Goal: Information Seeking & Learning: Learn about a topic

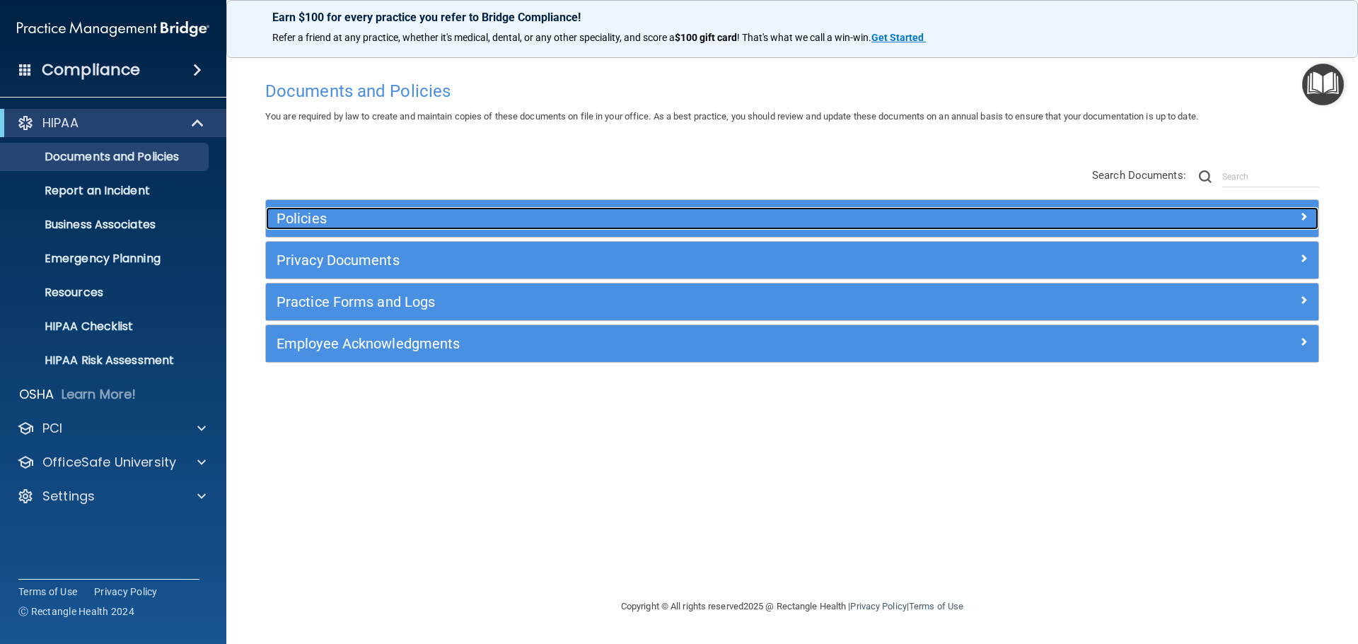
click at [303, 214] on h5 "Policies" at bounding box center [660, 219] width 768 height 16
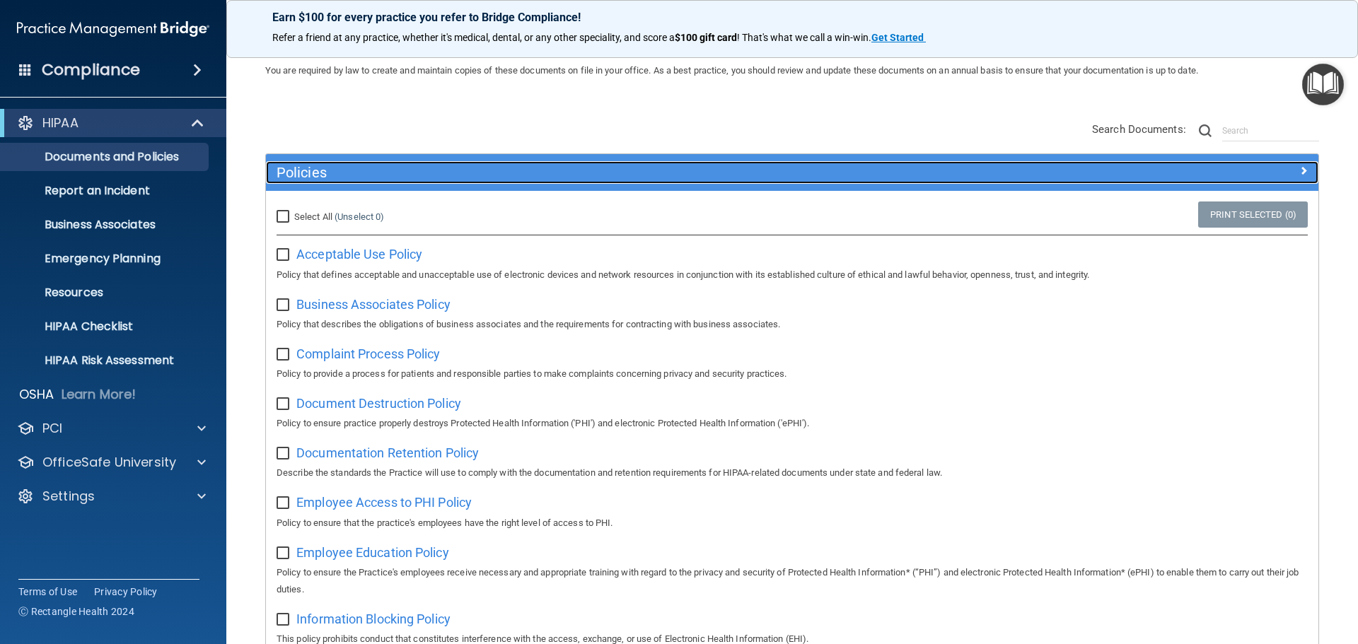
scroll to position [71, 0]
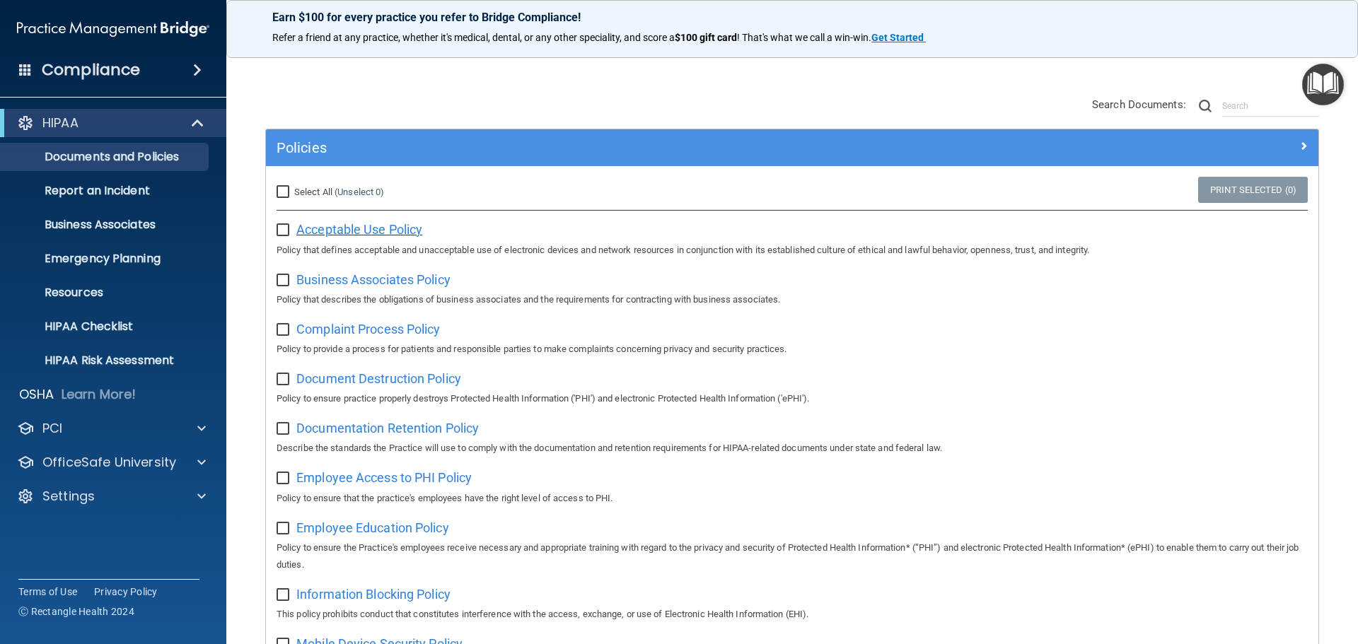
click at [386, 227] on span "Acceptable Use Policy" at bounding box center [359, 229] width 126 height 15
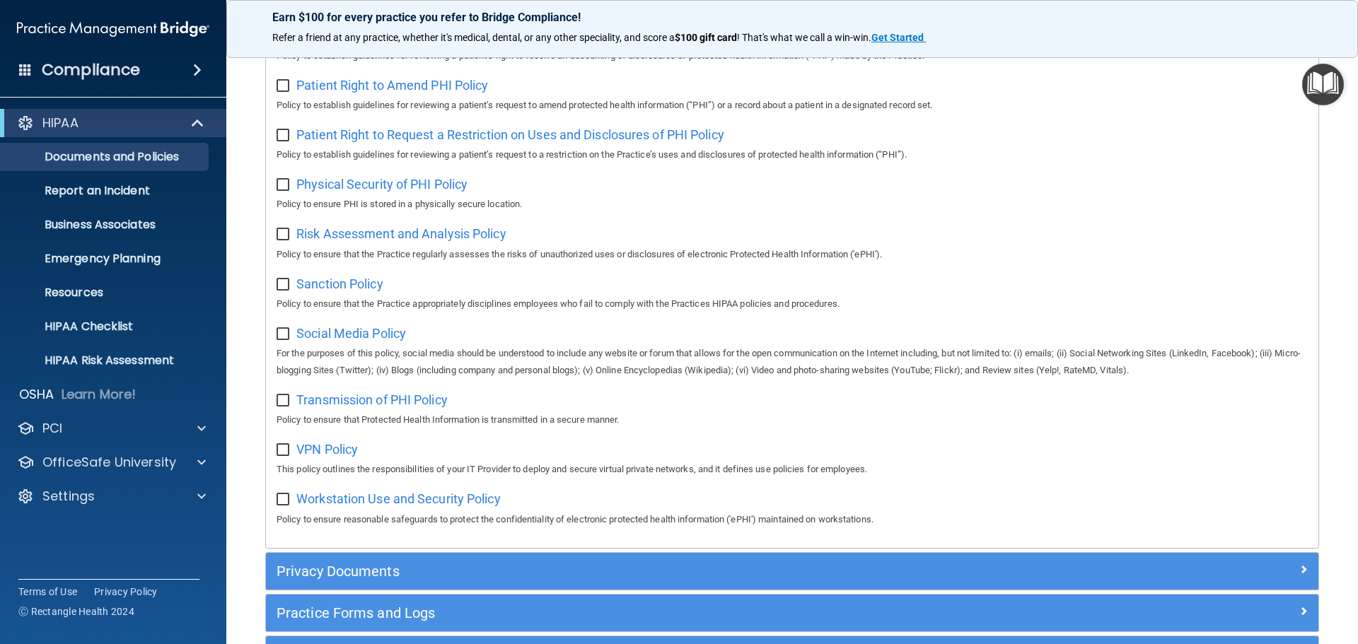
scroll to position [663, 0]
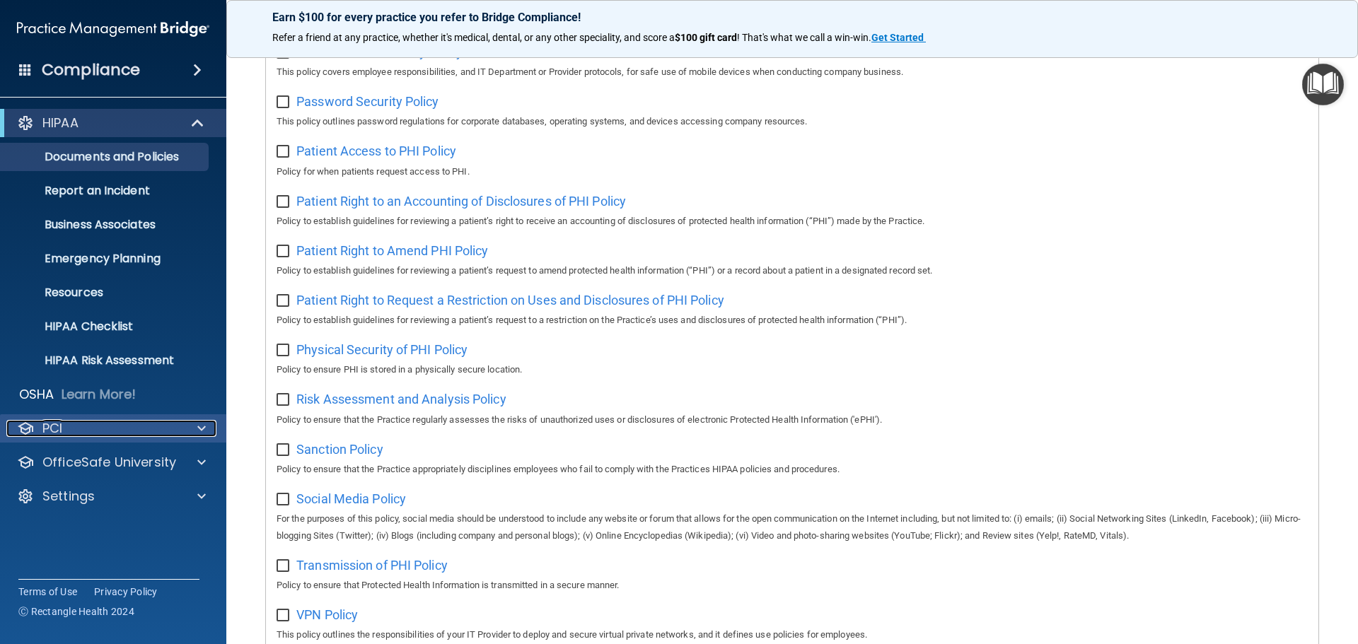
click at [196, 429] on div at bounding box center [199, 428] width 35 height 17
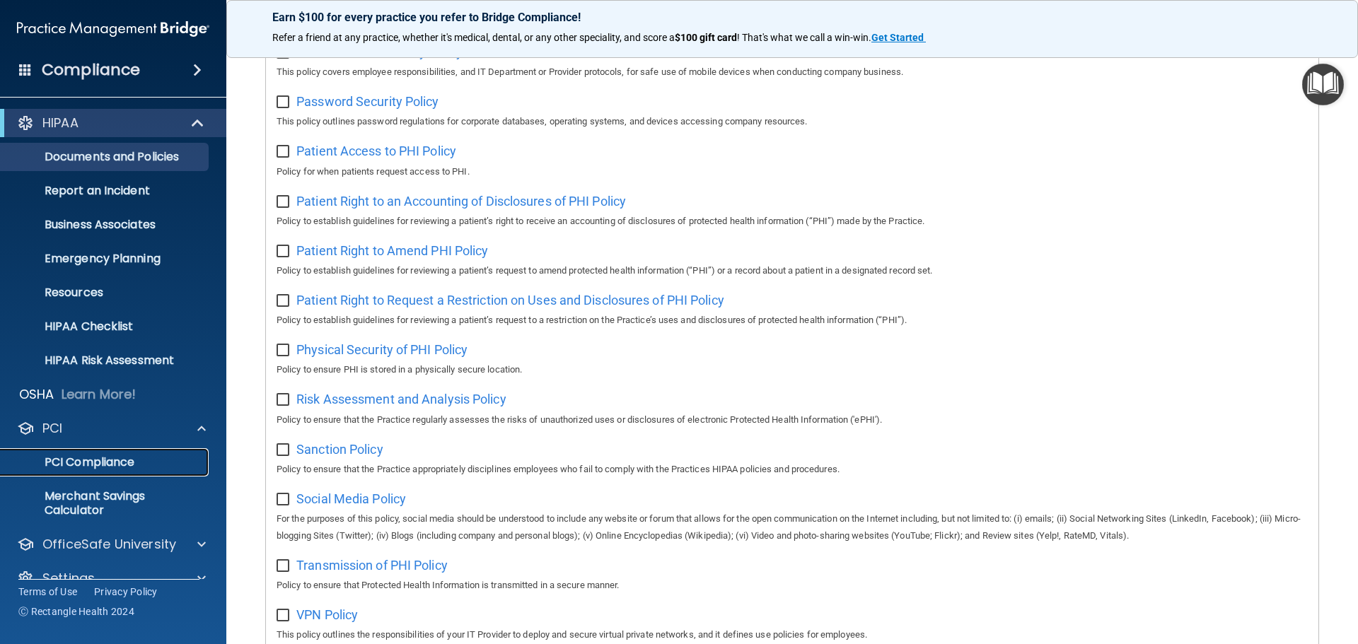
click at [100, 466] on p "PCI Compliance" at bounding box center [105, 462] width 193 height 14
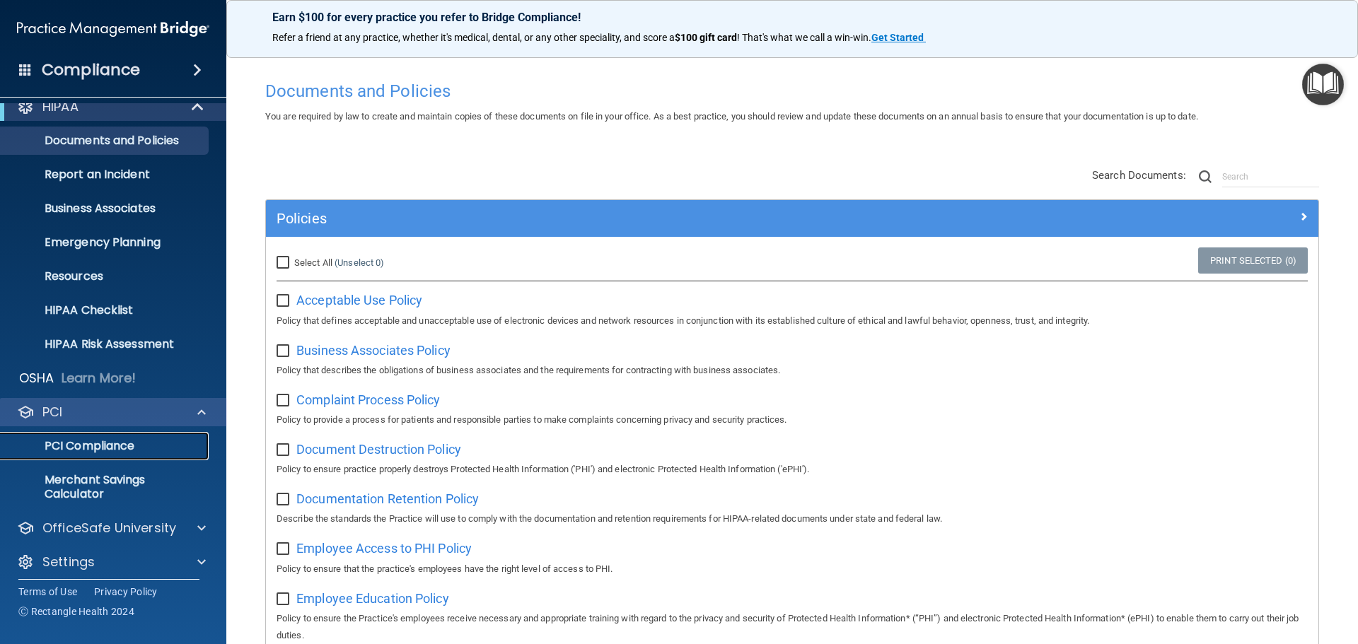
scroll to position [25, 0]
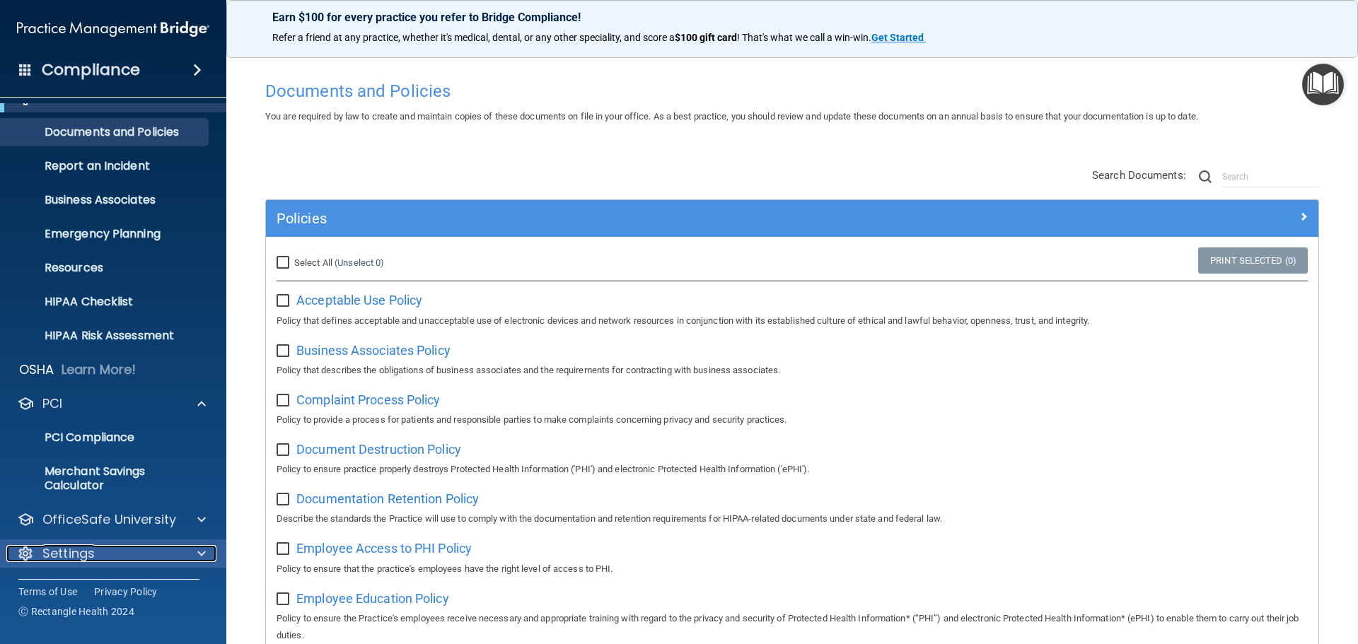
click at [69, 555] on p "Settings" at bounding box center [68, 553] width 52 height 17
click at [69, 554] on p "Settings" at bounding box center [68, 553] width 52 height 17
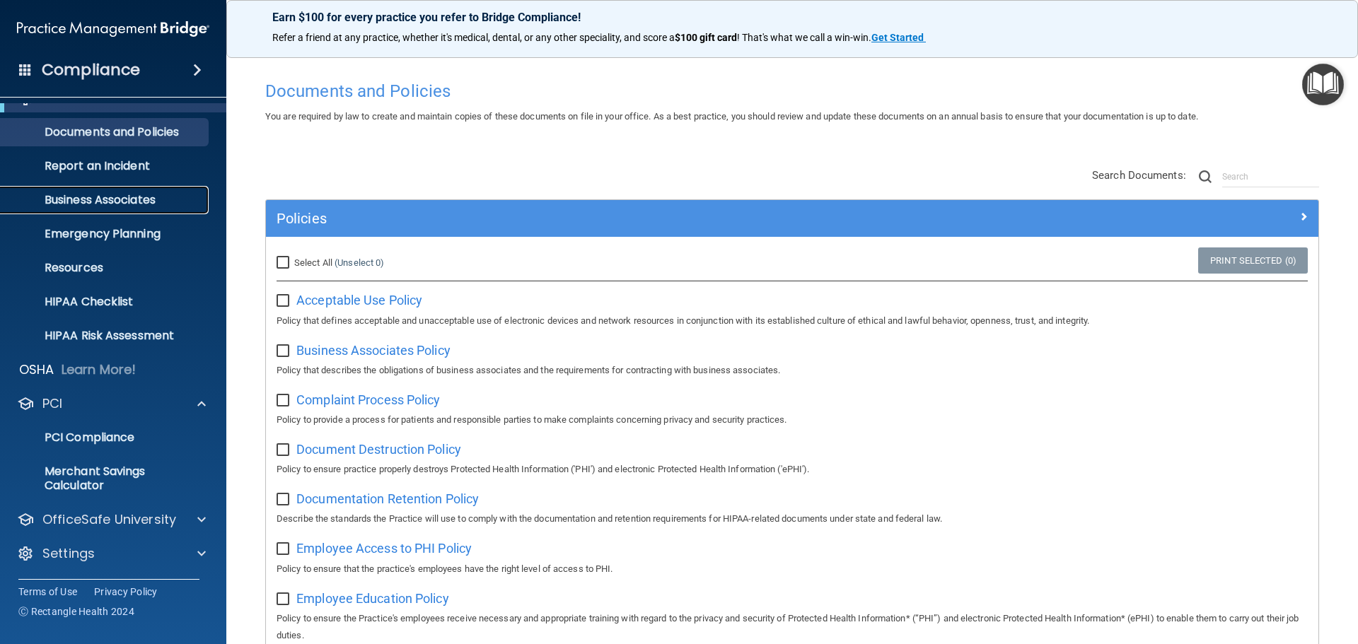
click at [115, 197] on p "Business Associates" at bounding box center [105, 200] width 193 height 14
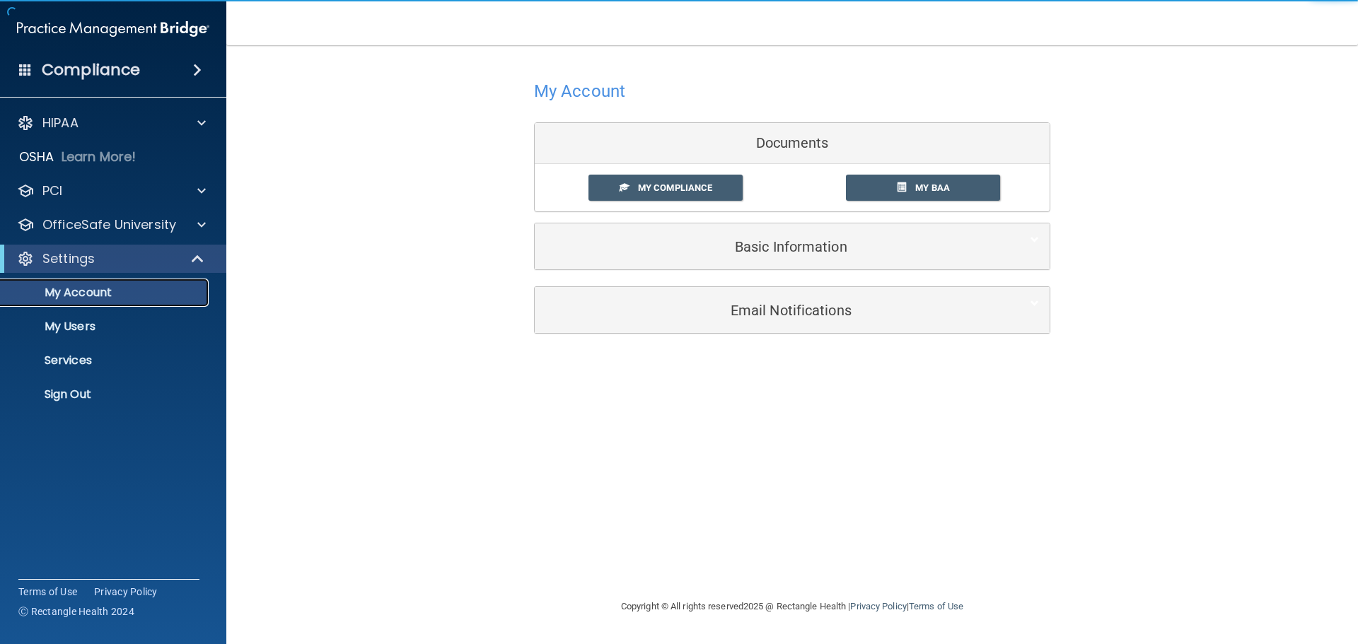
click at [96, 293] on p "My Account" at bounding box center [105, 293] width 193 height 14
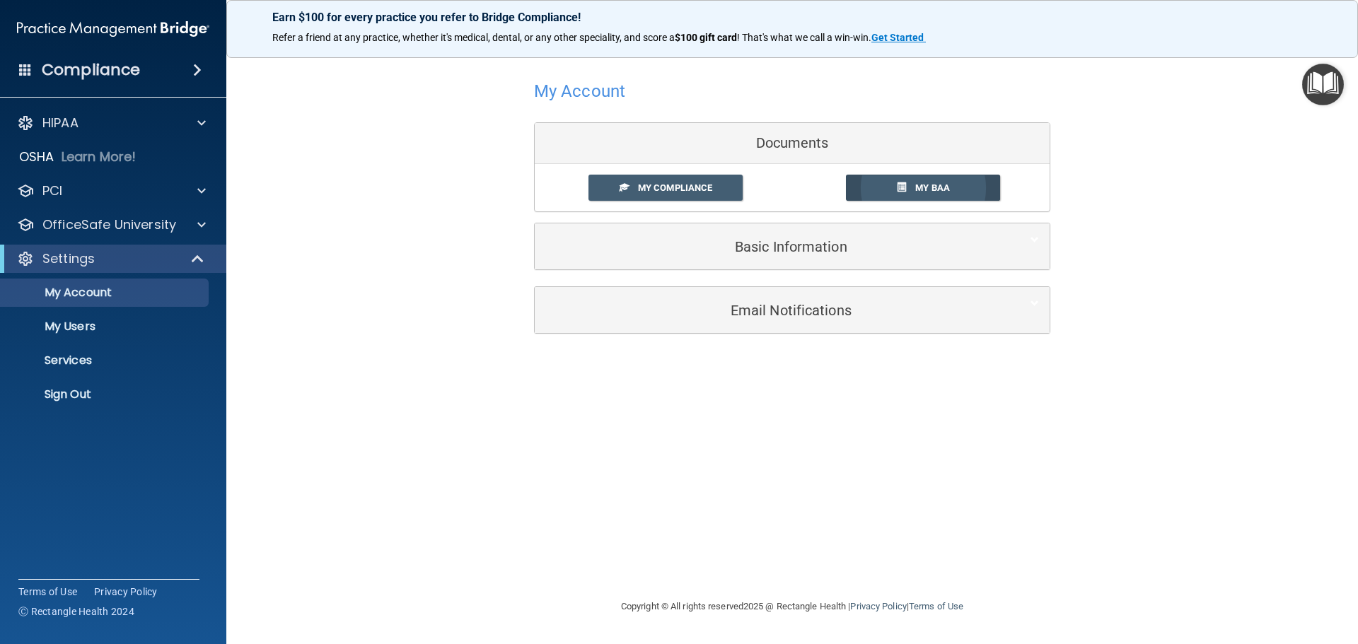
click at [902, 182] on span at bounding box center [901, 186] width 9 height 9
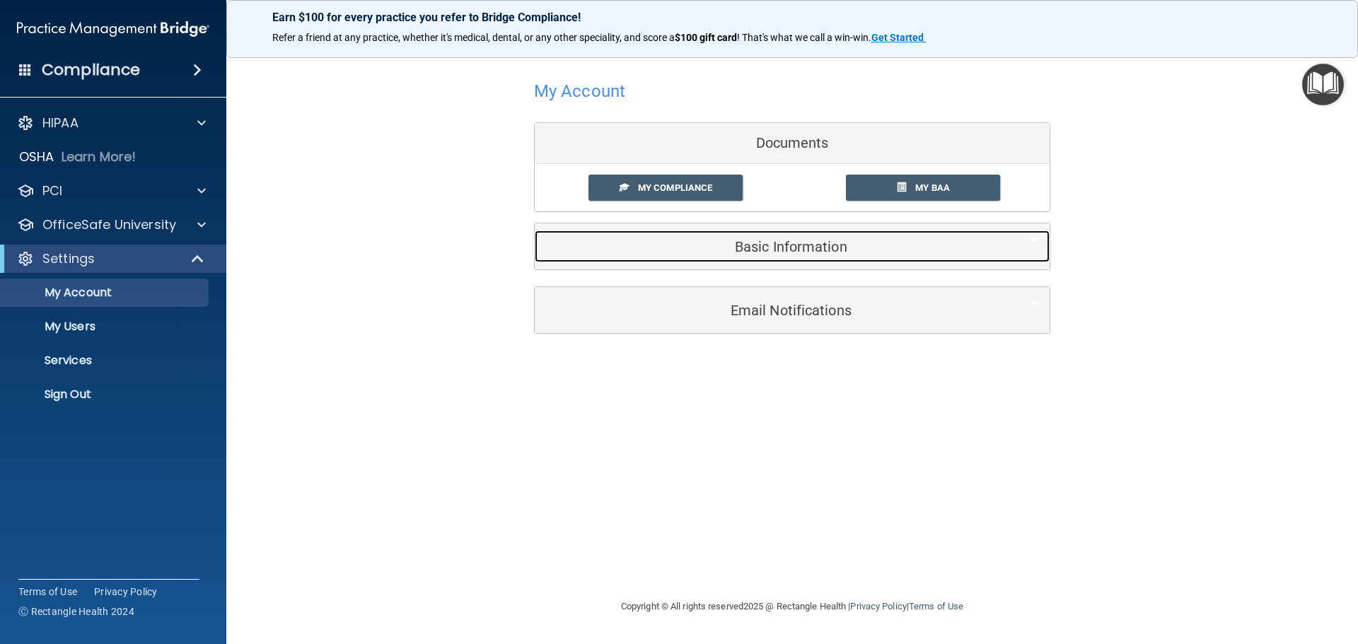
click at [718, 244] on h5 "Basic Information" at bounding box center [770, 247] width 450 height 16
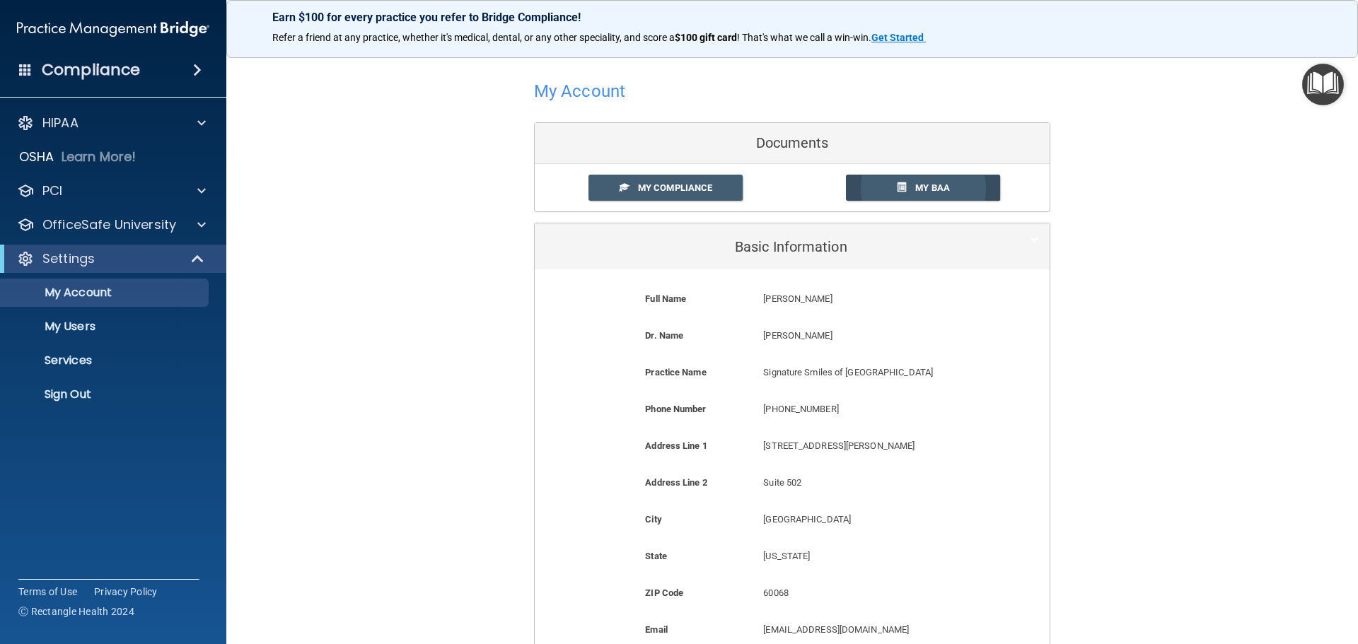
click at [915, 186] on span "My BAA" at bounding box center [932, 187] width 35 height 11
click at [204, 120] on span at bounding box center [201, 123] width 8 height 17
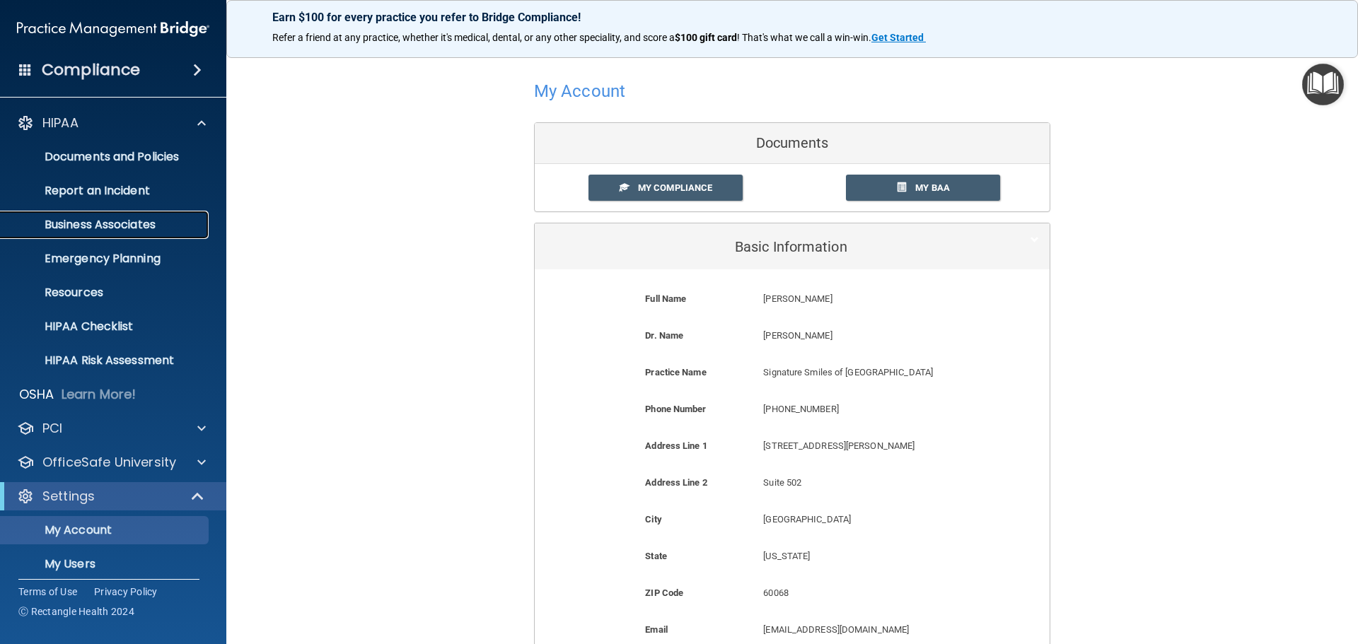
click at [127, 228] on p "Business Associates" at bounding box center [105, 225] width 193 height 14
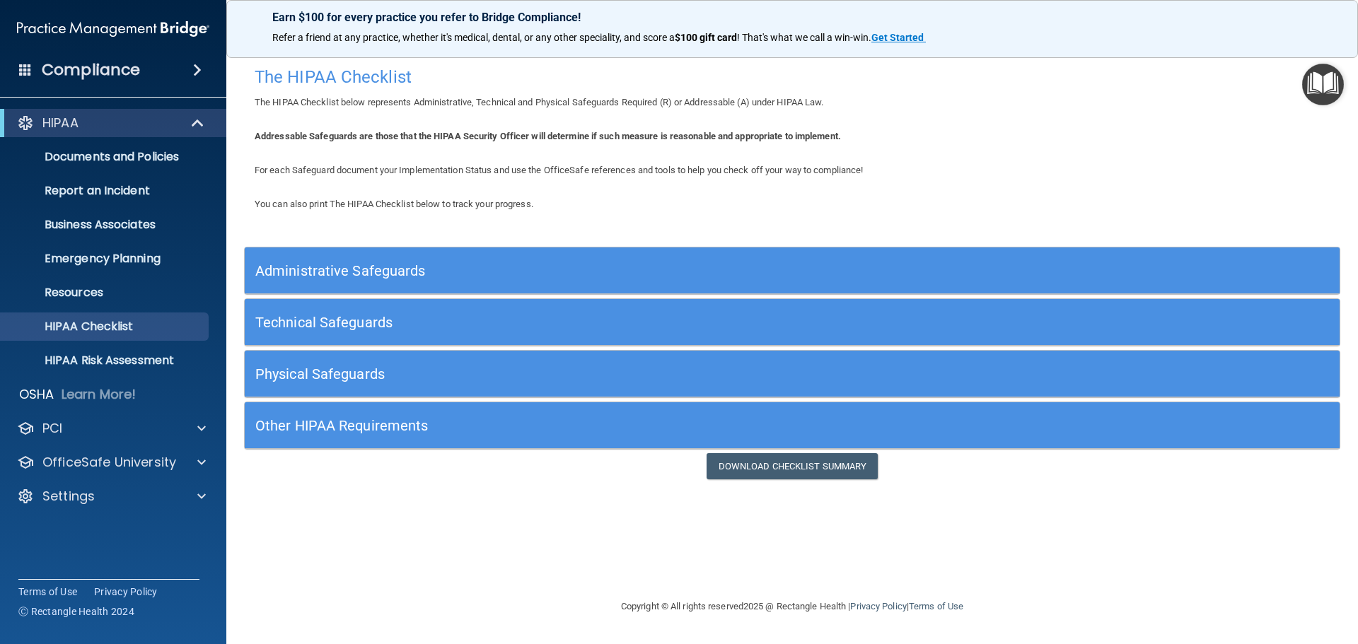
click at [354, 266] on h5 "Administrative Safeguards" at bounding box center [655, 271] width 800 height 16
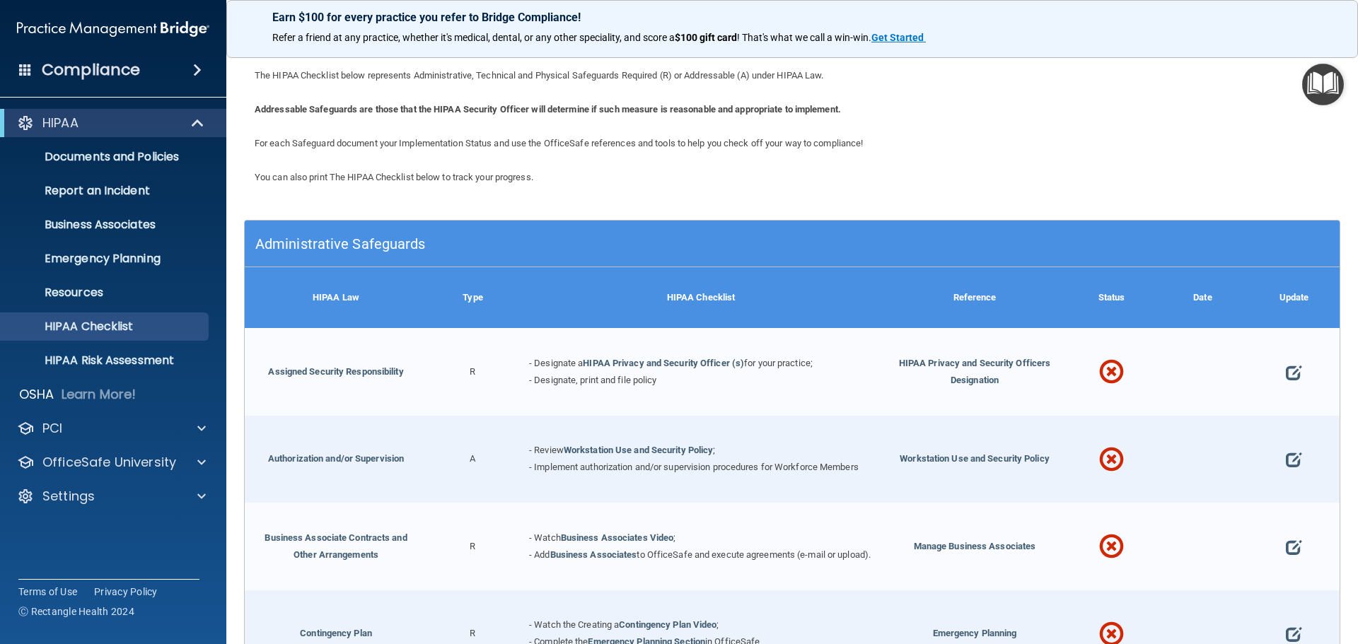
scroll to position [71, 0]
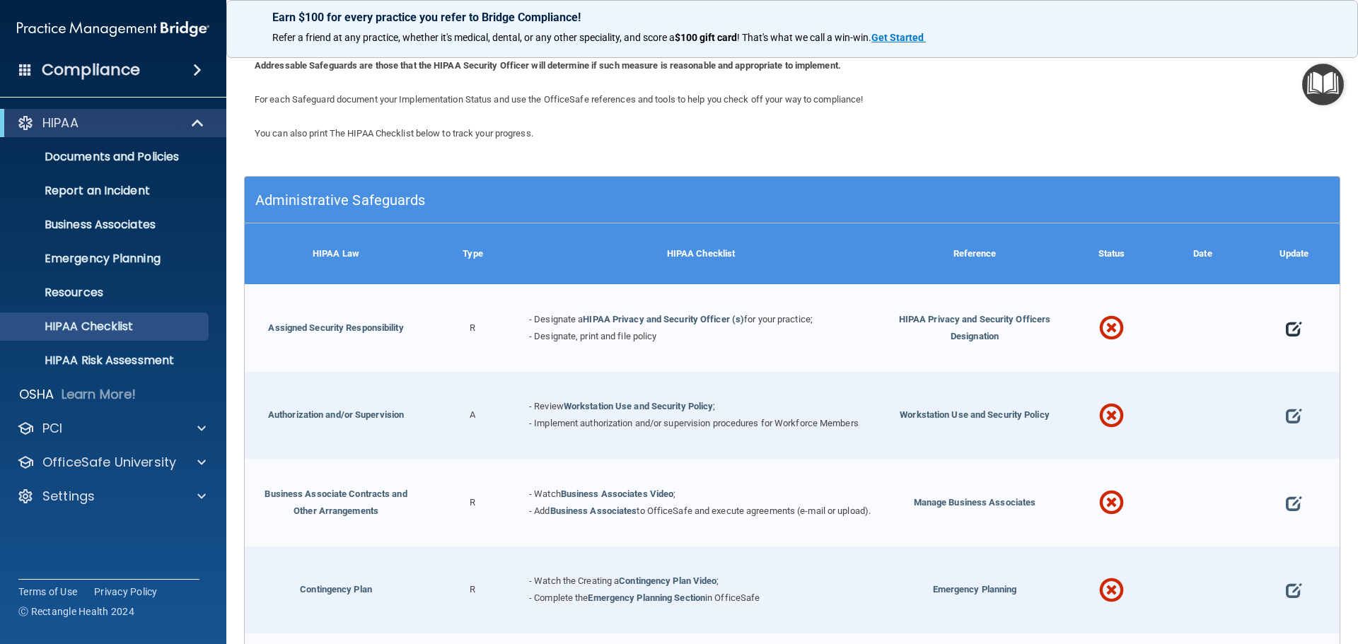
click at [1286, 326] on span at bounding box center [1294, 329] width 16 height 44
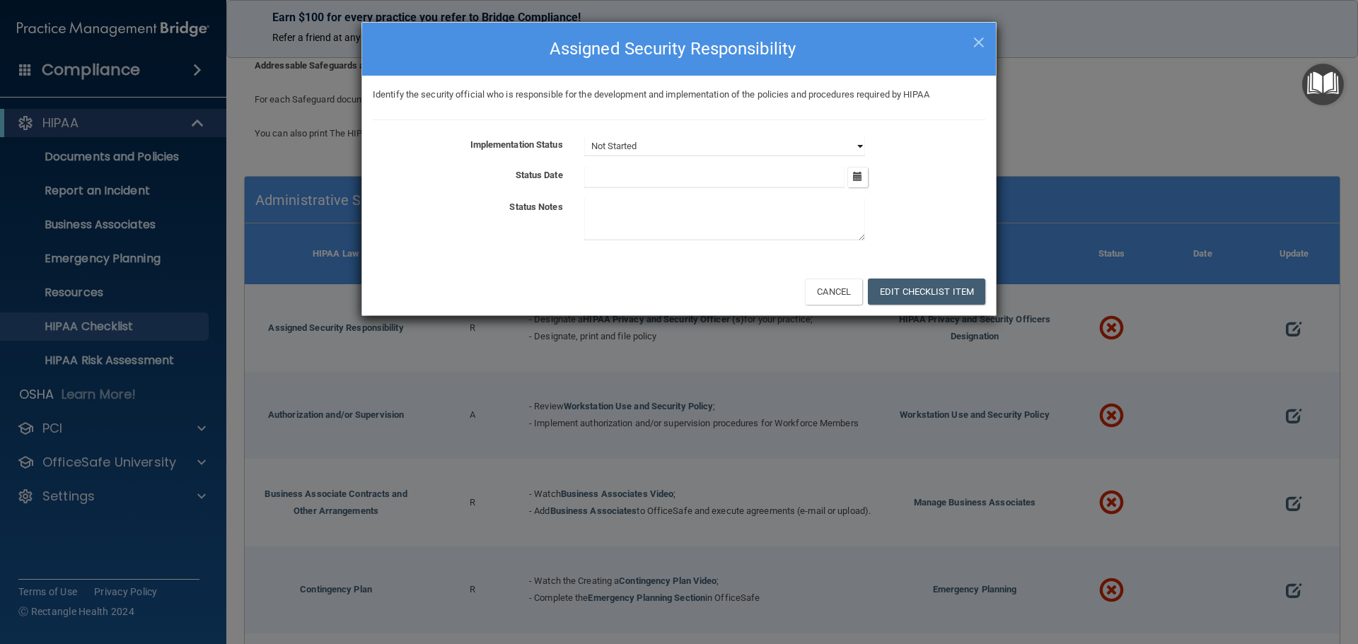
click at [858, 148] on select "Not Started In Progress Completed" at bounding box center [724, 146] width 281 height 20
click at [930, 199] on div at bounding box center [784, 222] width 422 height 47
click at [860, 180] on icon "button" at bounding box center [857, 176] width 9 height 9
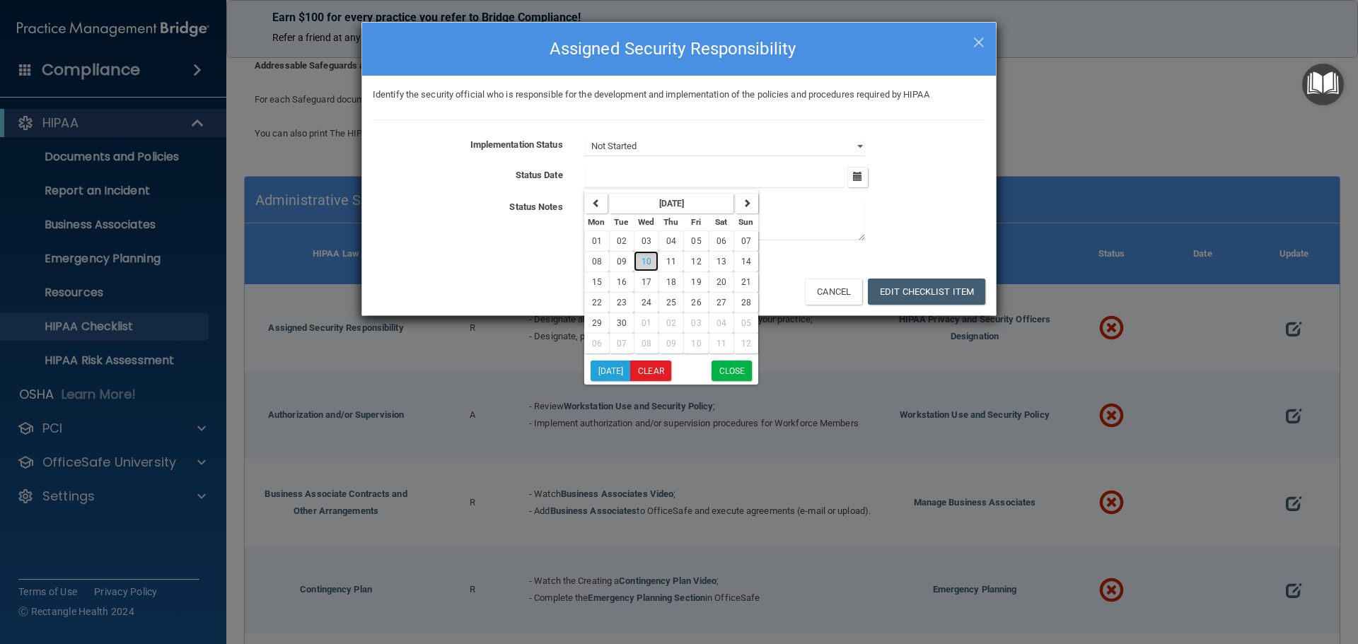
click at [641, 260] on span "10" at bounding box center [646, 262] width 10 height 10
type input "[DATE]"
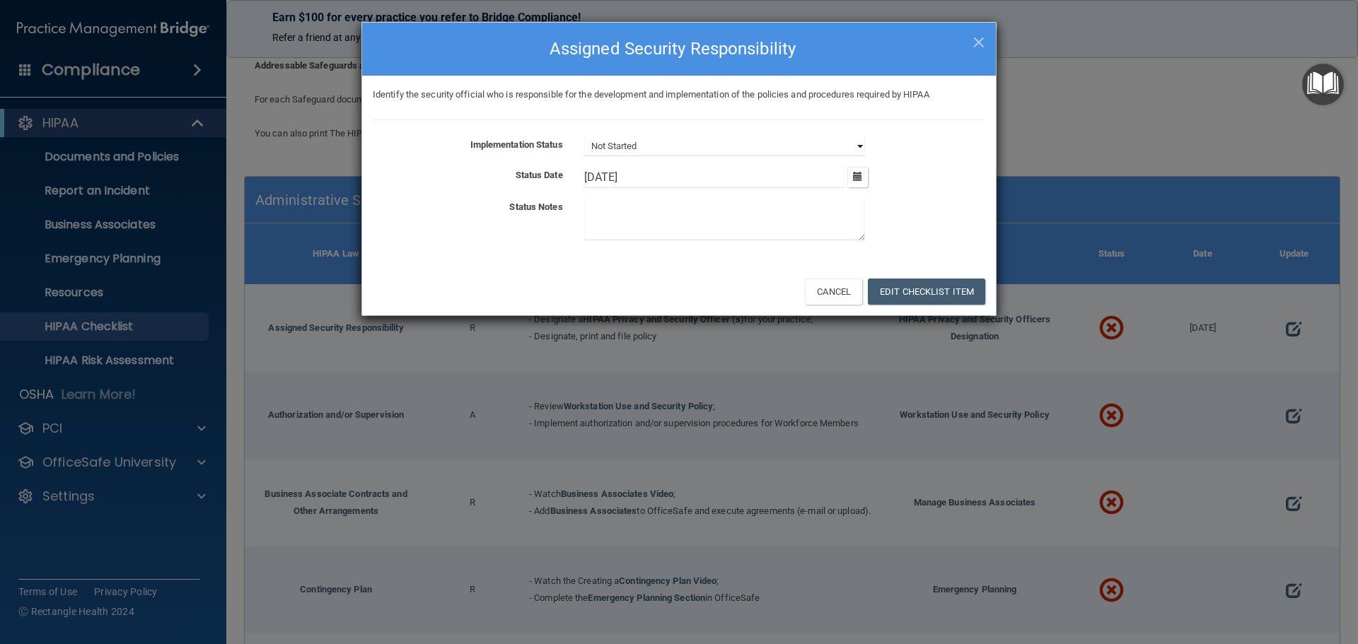
click at [858, 148] on select "Not Started In Progress Completed" at bounding box center [724, 146] width 281 height 20
select select "completed"
click at [584, 136] on select "Not Started In Progress Completed" at bounding box center [724, 146] width 281 height 20
click at [916, 286] on button "Edit Checklist Item" at bounding box center [926, 292] width 117 height 26
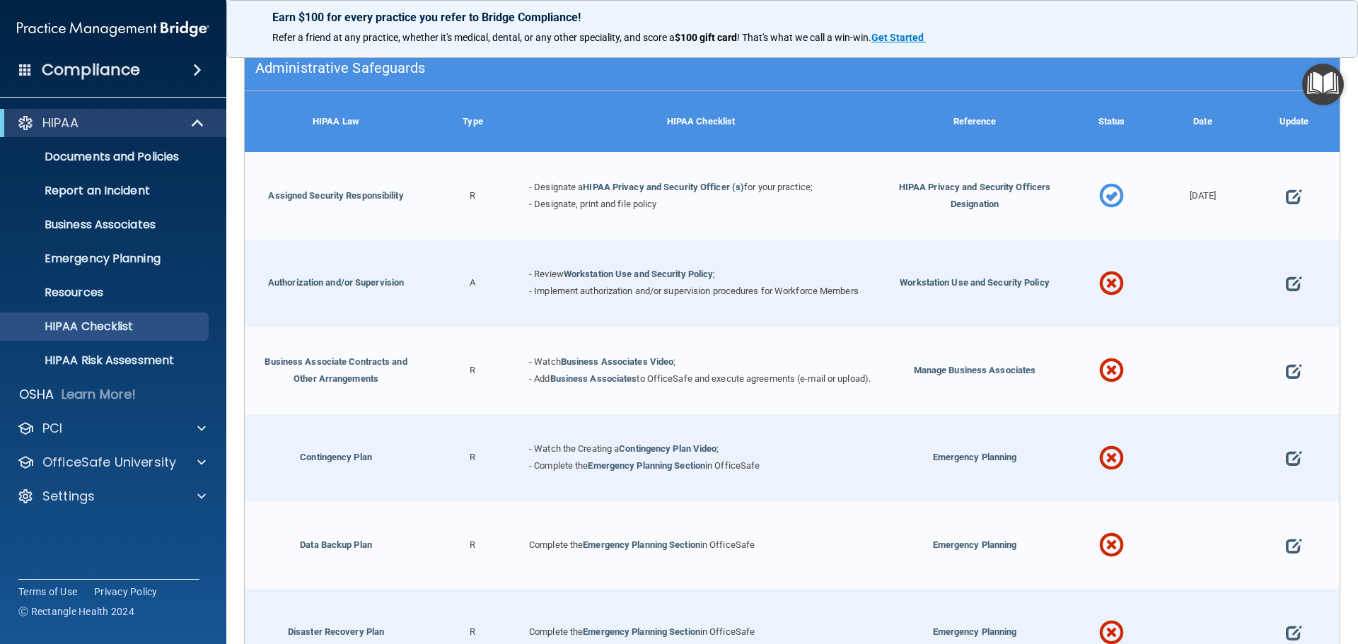
scroll to position [212, 0]
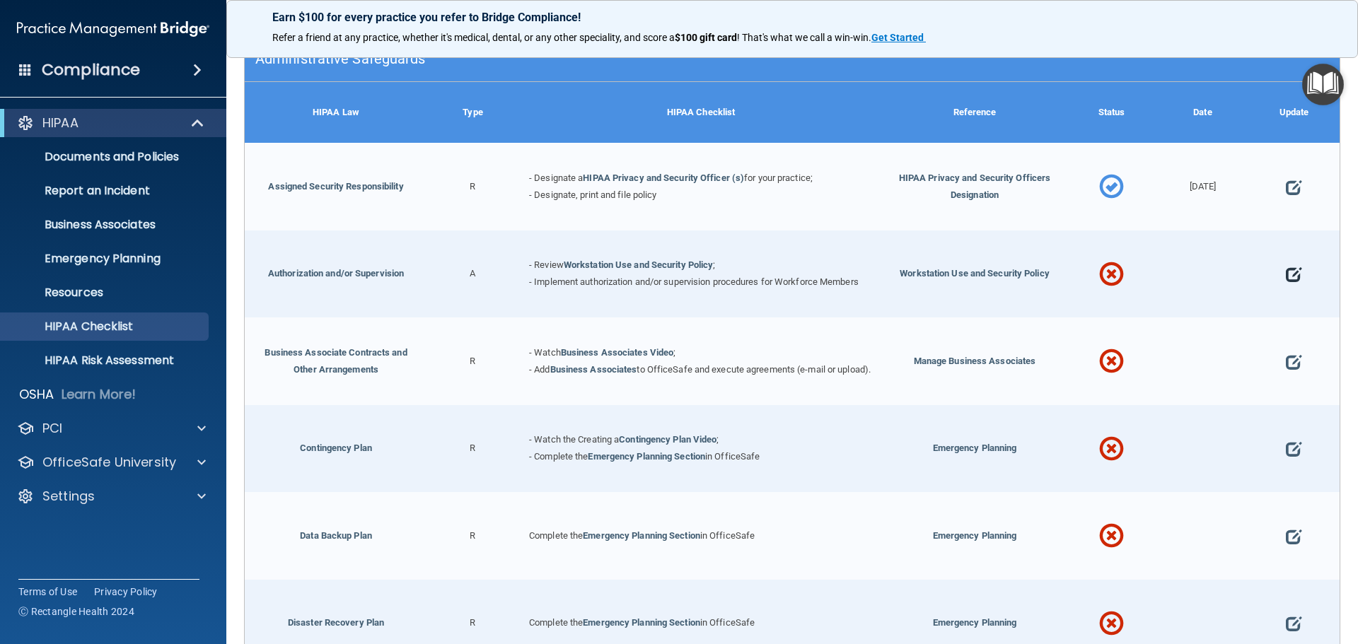
click at [1286, 274] on span at bounding box center [1294, 275] width 16 height 44
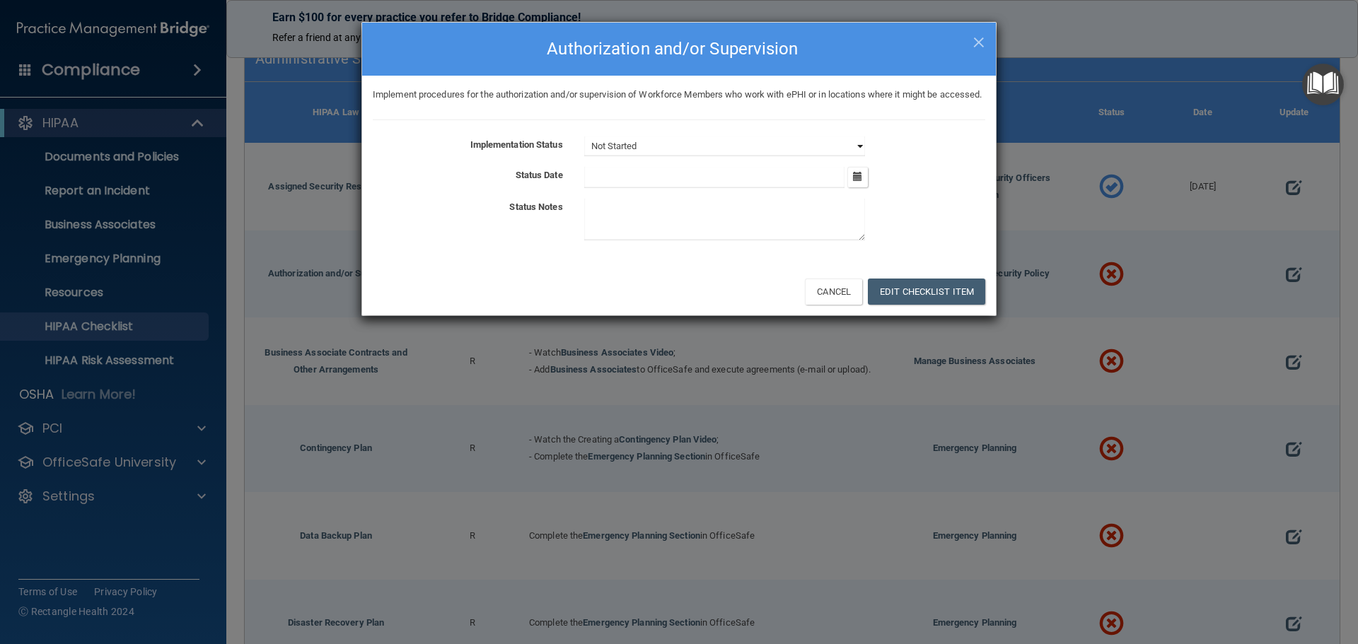
click at [859, 156] on select "Not Started In Progress Completed" at bounding box center [724, 146] width 281 height 20
select select "completed"
click at [584, 153] on select "Not Started In Progress Completed" at bounding box center [724, 146] width 281 height 20
click at [853, 187] on button "button" at bounding box center [857, 177] width 21 height 21
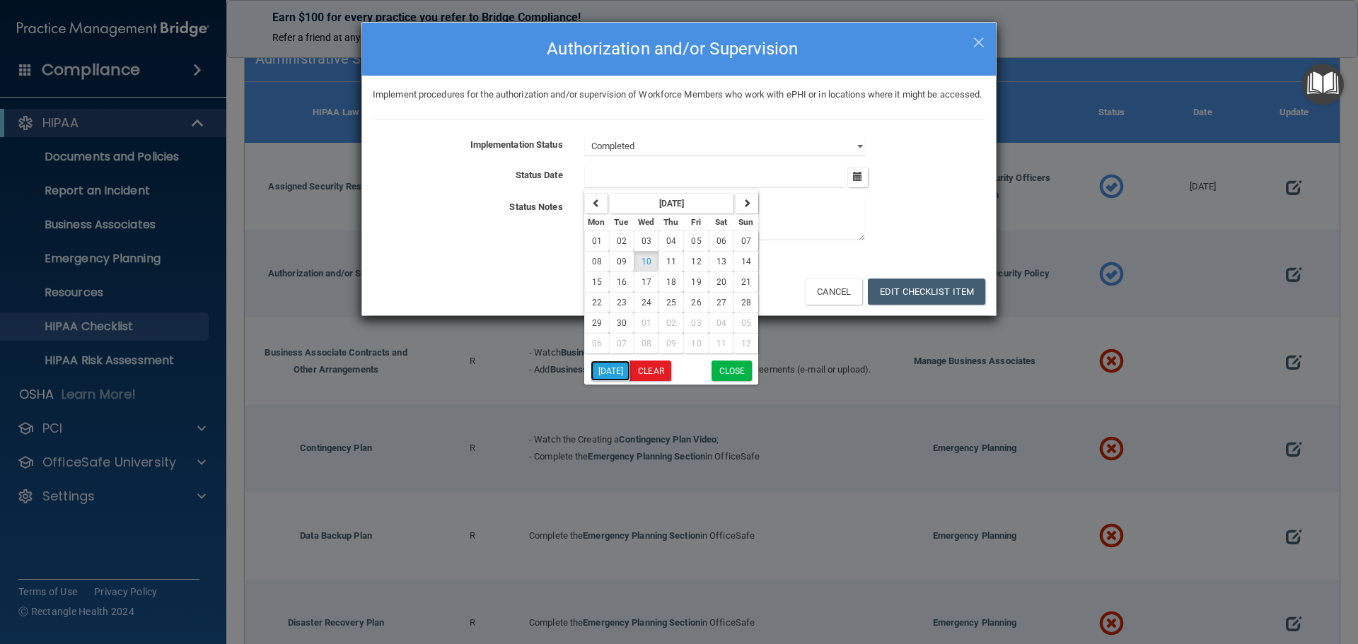
click at [601, 381] on button "Today" at bounding box center [610, 371] width 40 height 21
type input "9/10/25"
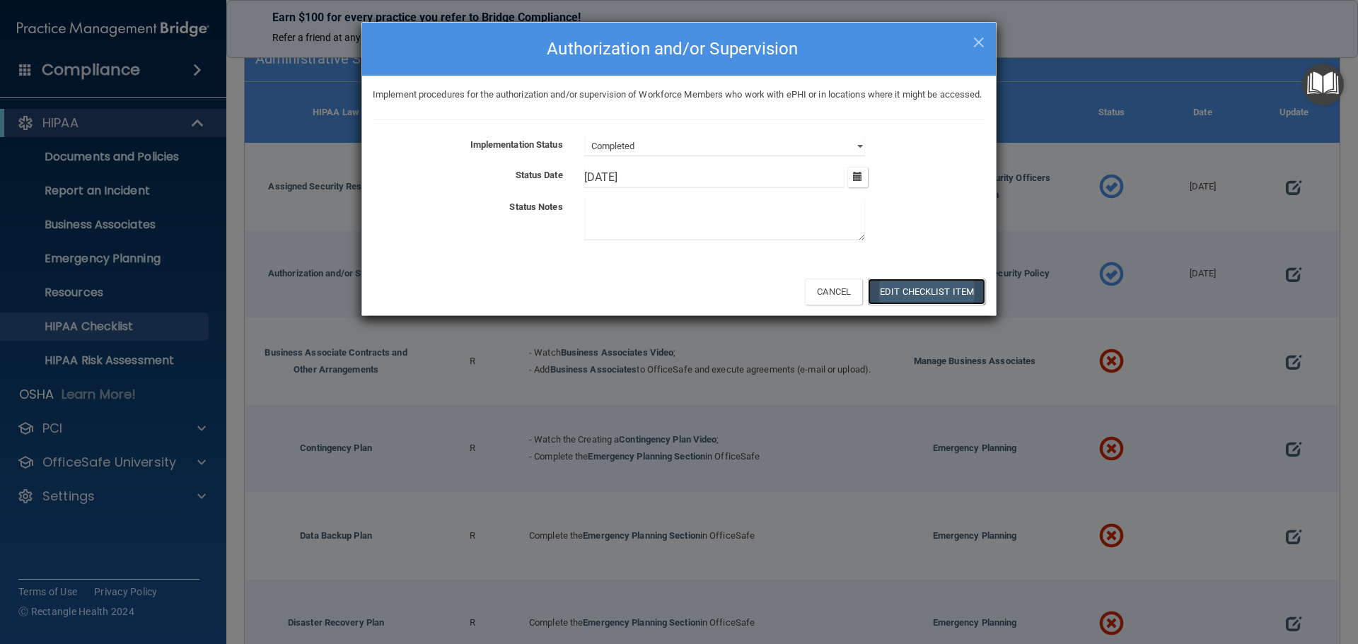
click at [901, 303] on button "Edit Checklist Item" at bounding box center [926, 292] width 117 height 26
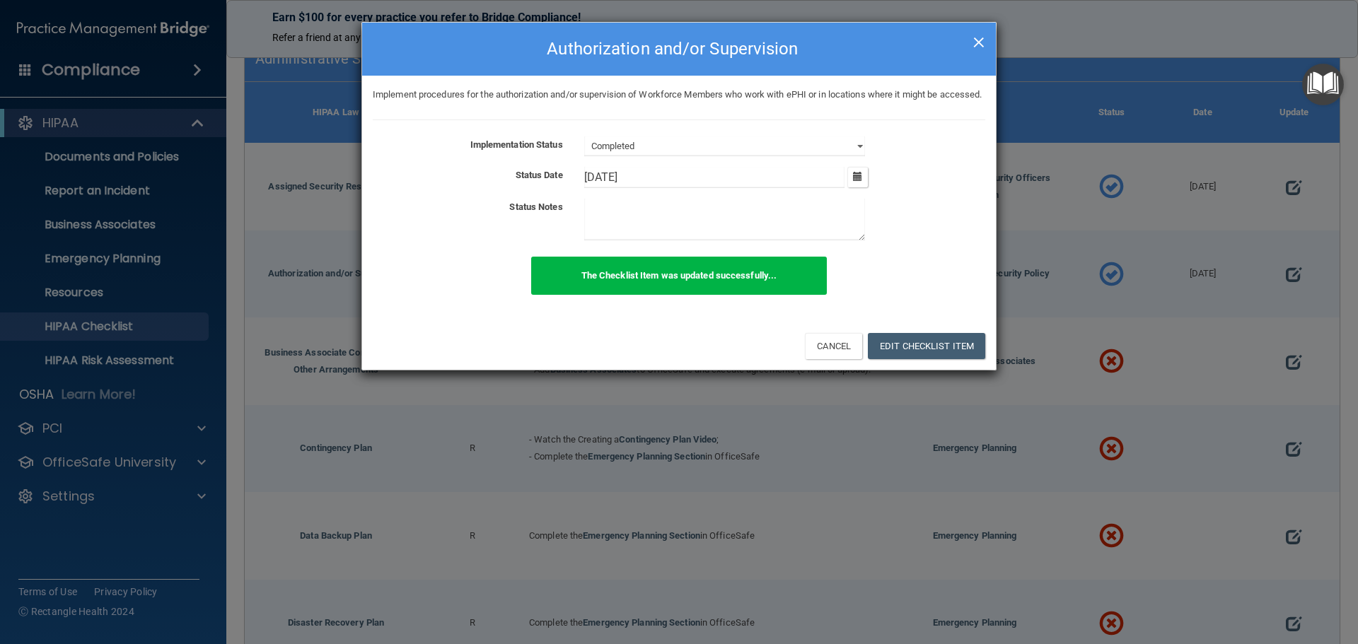
click at [975, 39] on span "×" at bounding box center [978, 40] width 13 height 28
select select "not_started"
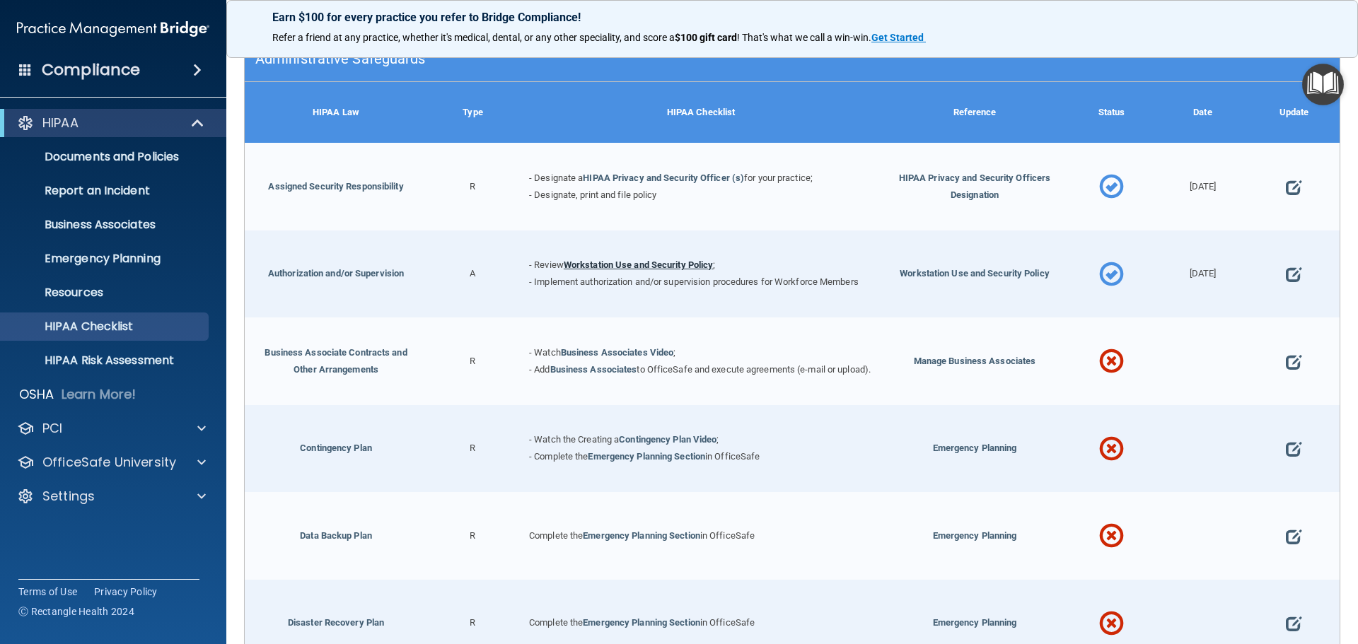
click at [676, 264] on link "Workstation Use and Security Policy" at bounding box center [639, 265] width 150 height 11
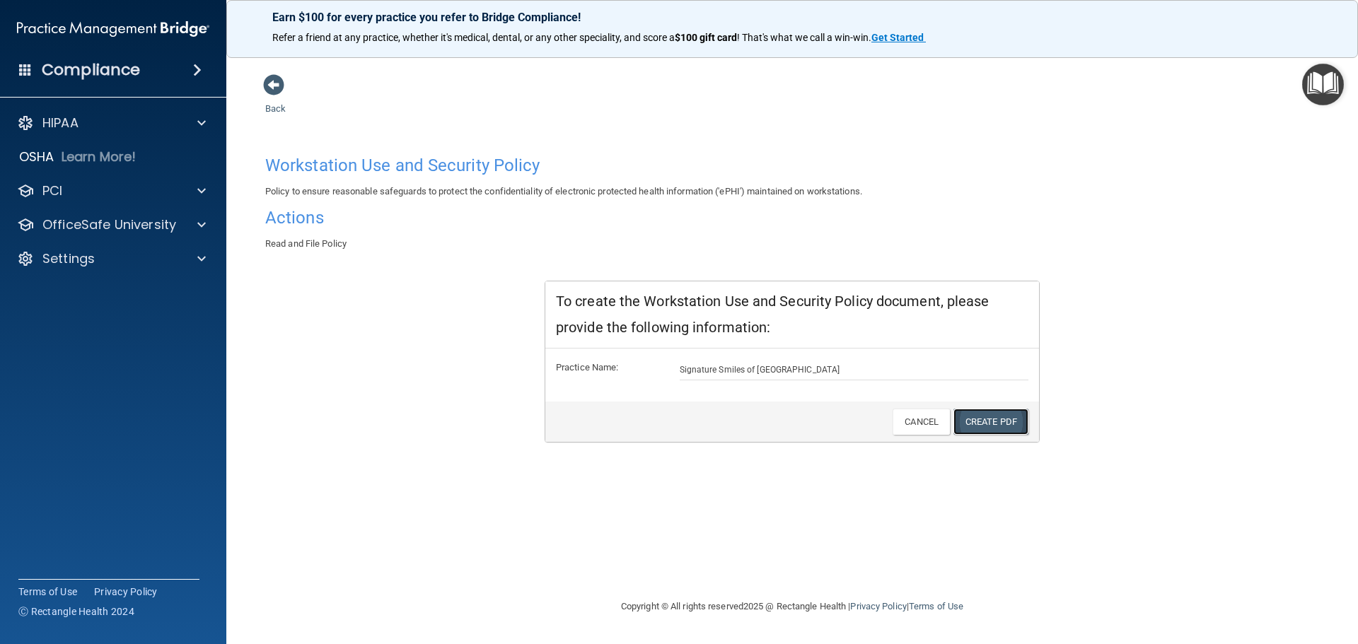
click at [983, 420] on link "Create PDF" at bounding box center [990, 422] width 75 height 26
click at [849, 367] on input "Signature Smiles of [GEOGRAPHIC_DATA]" at bounding box center [854, 369] width 349 height 21
click at [962, 421] on link "Create PDF" at bounding box center [990, 422] width 75 height 26
click at [984, 421] on link "Create PDF" at bounding box center [990, 422] width 75 height 26
click at [193, 193] on div at bounding box center [199, 190] width 35 height 17
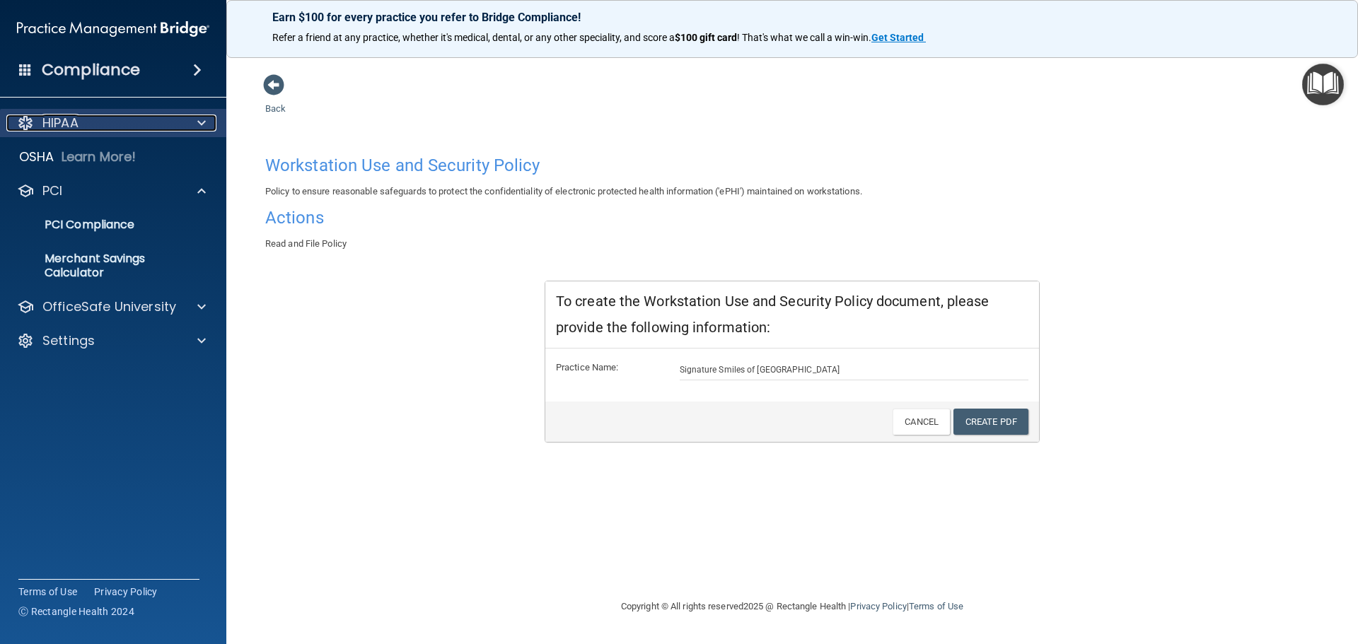
click at [192, 124] on div at bounding box center [199, 123] width 35 height 17
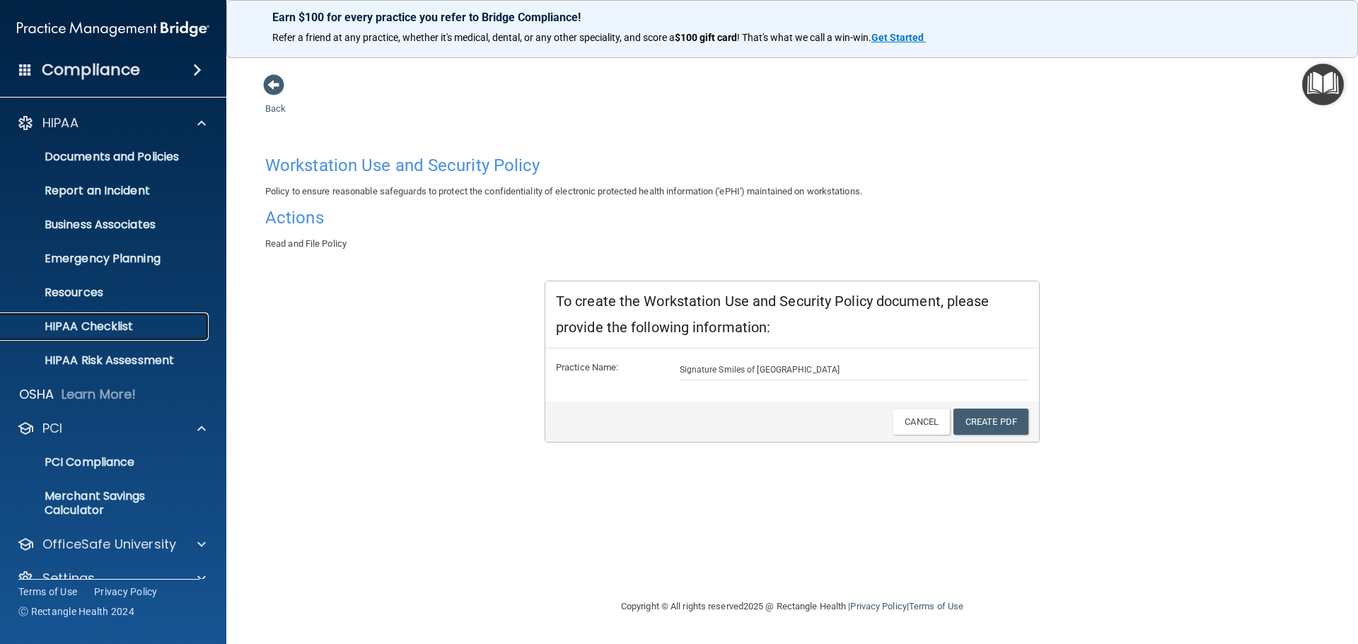
click at [144, 314] on link "HIPAA Checklist" at bounding box center [97, 327] width 223 height 28
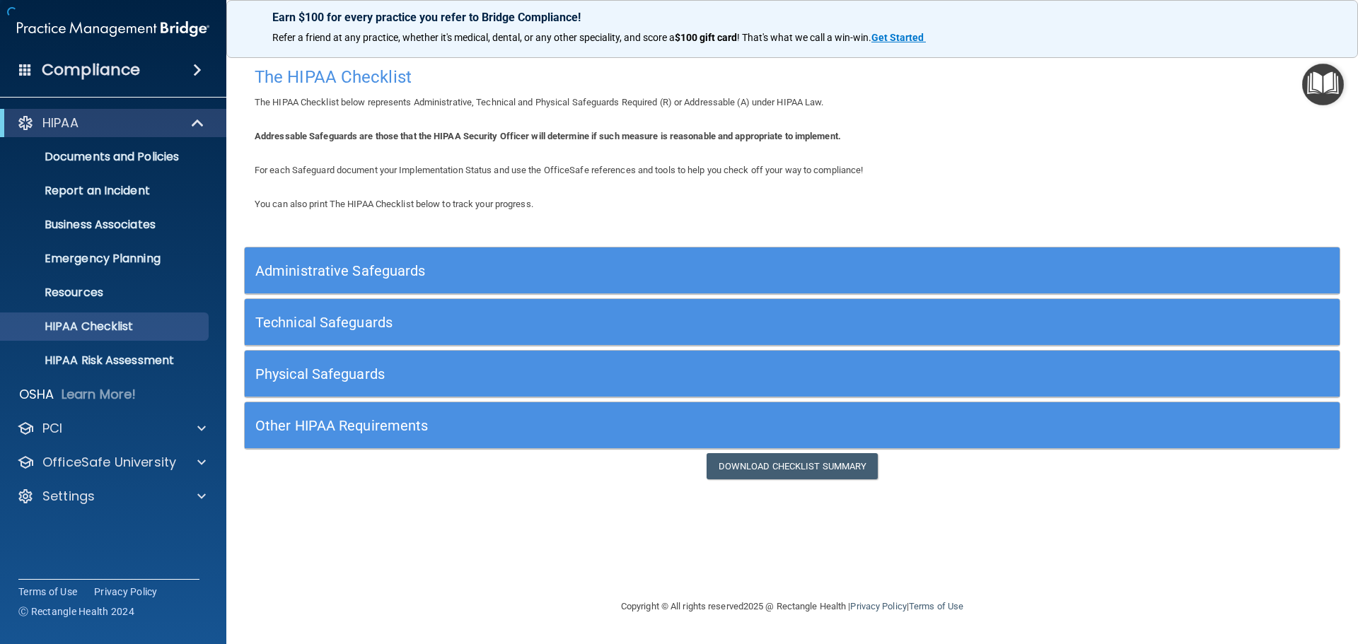
click at [276, 87] on div "The HIPAA Checklist" at bounding box center [792, 76] width 1096 height 35
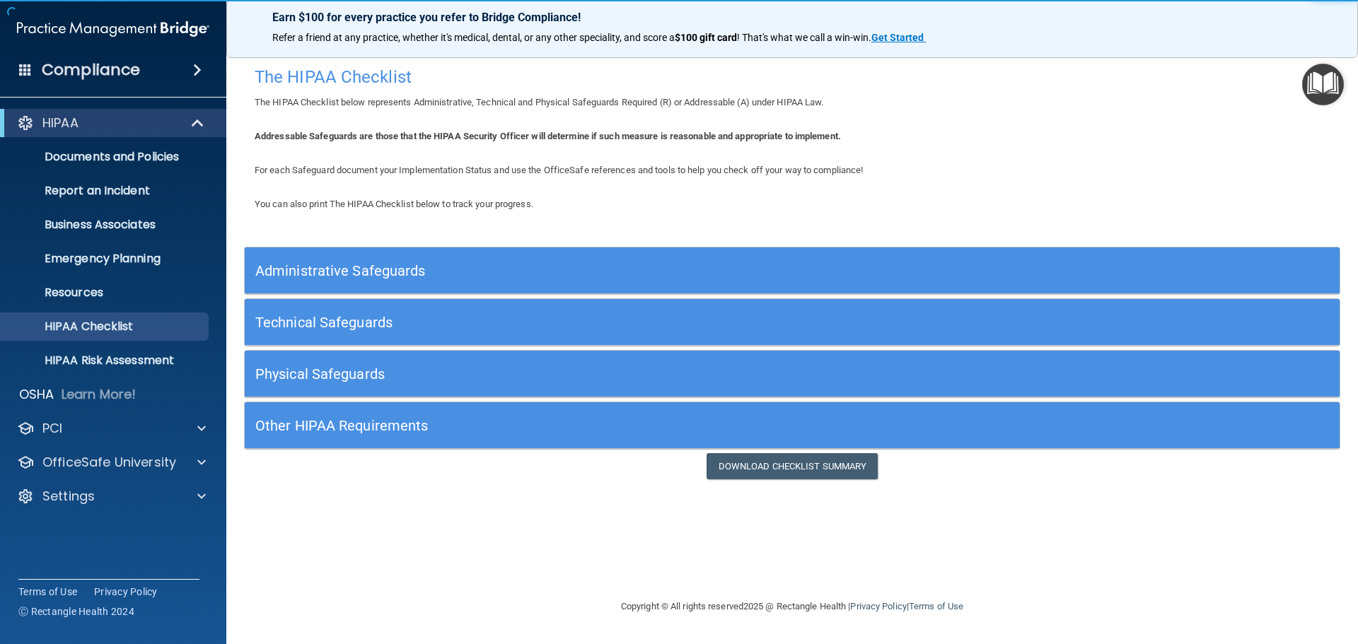
click at [389, 262] on div "Administrative Safeguards" at bounding box center [655, 271] width 821 height 32
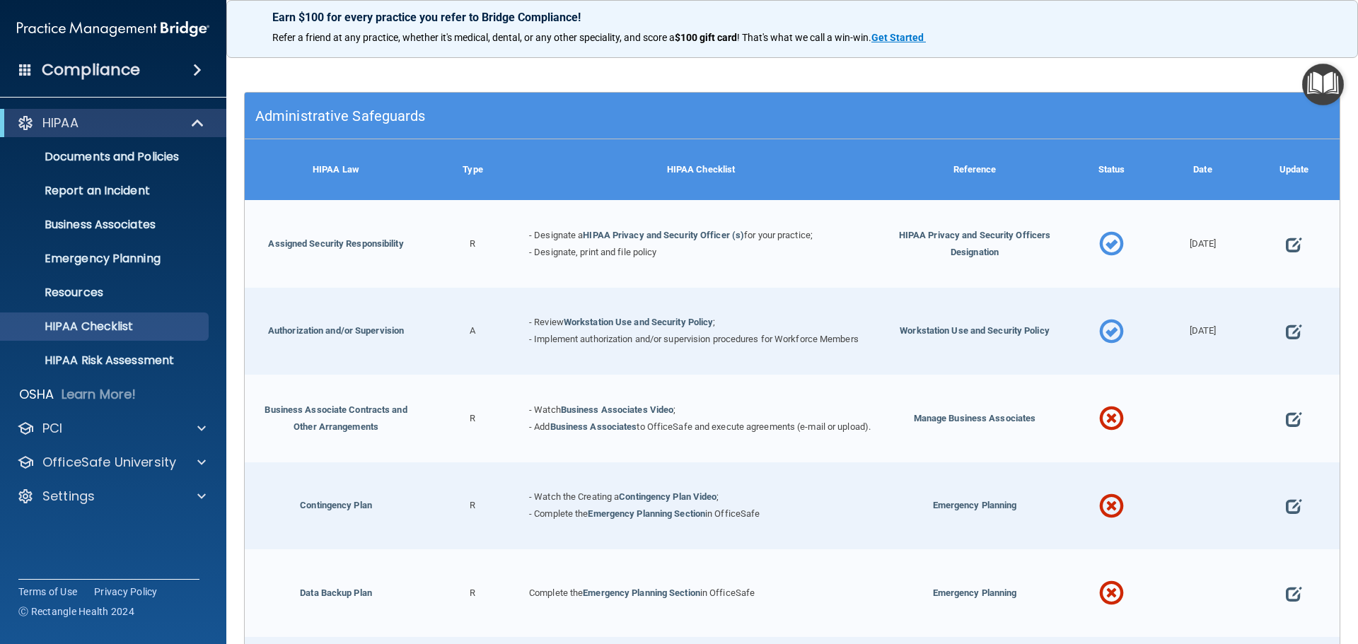
scroll to position [212, 0]
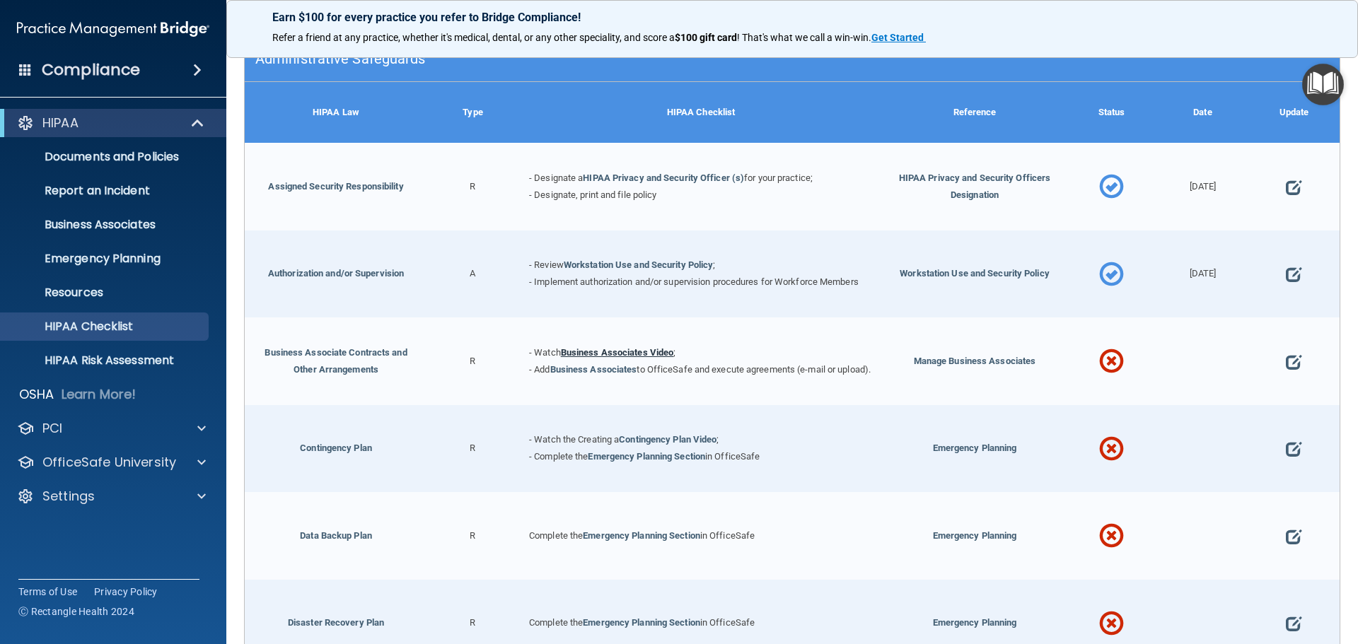
click at [628, 347] on link "Business Associates Video" at bounding box center [617, 352] width 113 height 11
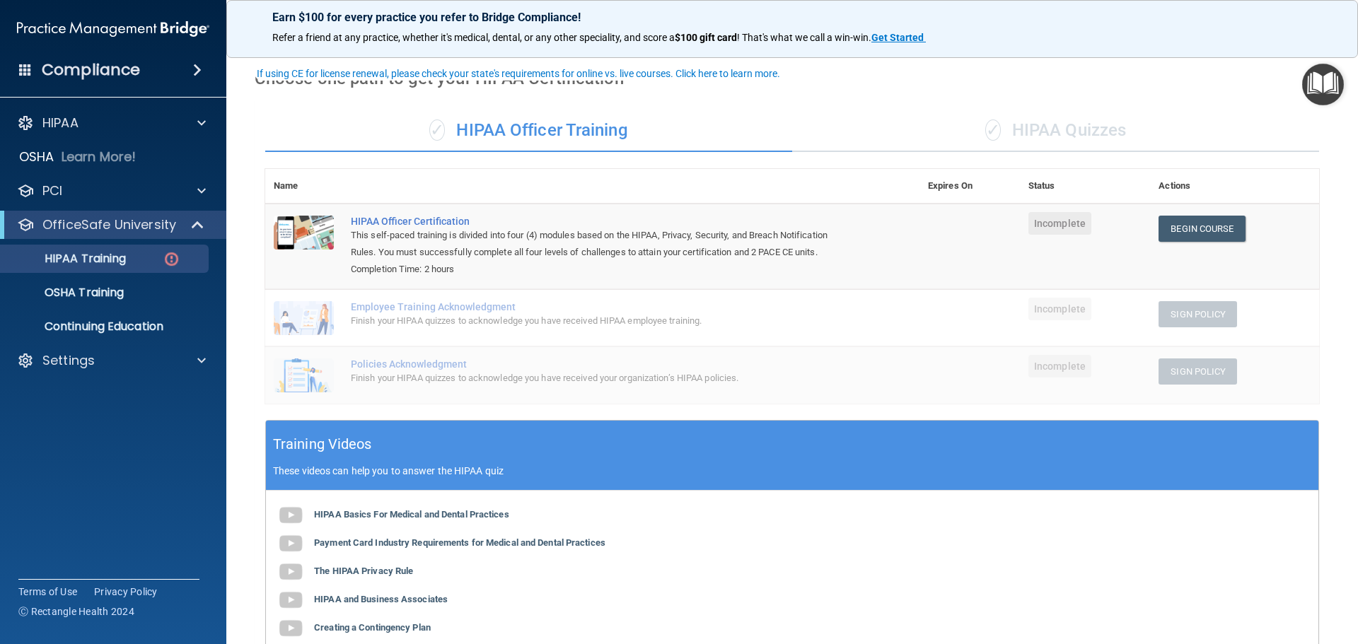
scroll to position [71, 0]
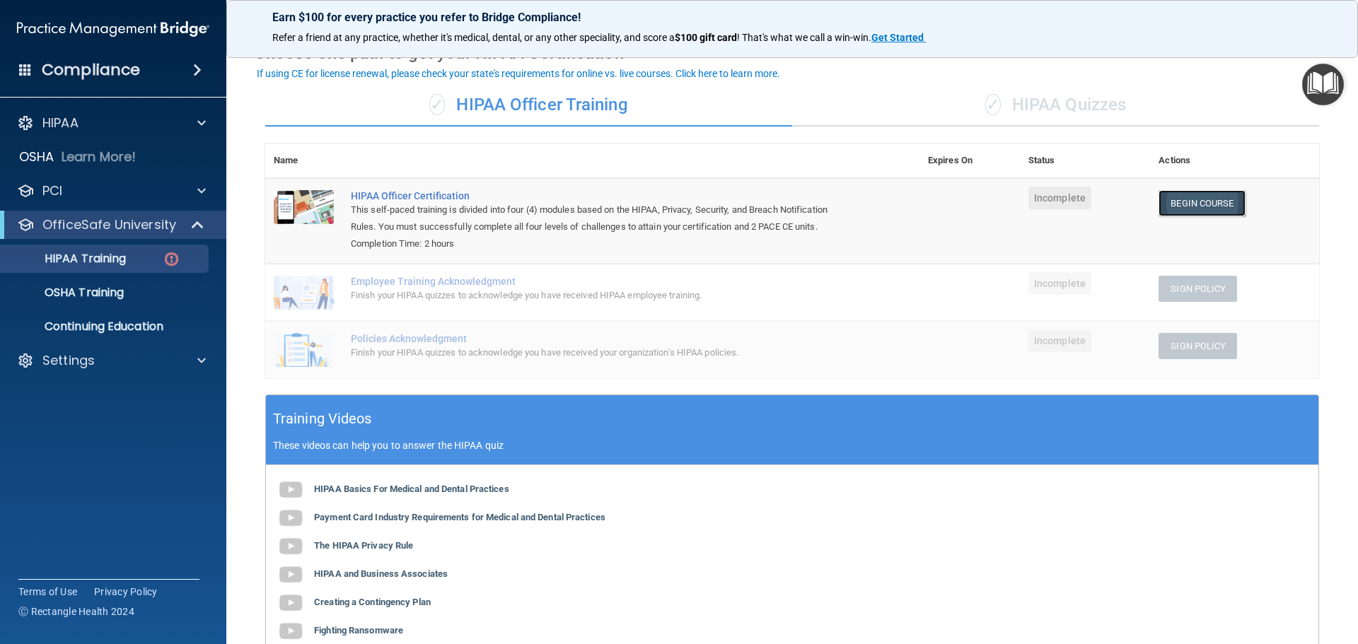
click at [1184, 203] on link "Begin Course" at bounding box center [1201, 203] width 86 height 26
